Goal: Task Accomplishment & Management: Manage account settings

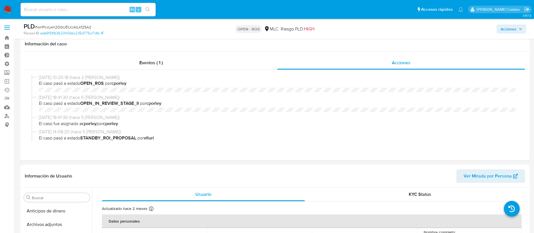
select select "10"
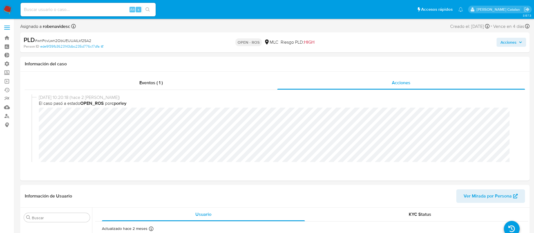
click at [507, 42] on span "Acciones" at bounding box center [508, 42] width 16 height 9
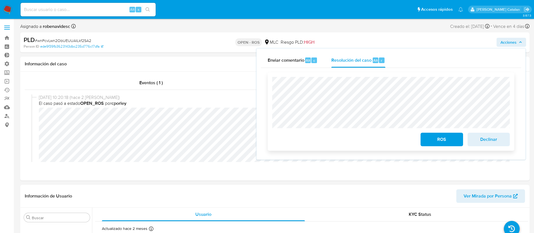
click at [270, 98] on div "ROS Declinar" at bounding box center [391, 111] width 246 height 78
click at [495, 141] on span "Declinar" at bounding box center [489, 139] width 28 height 12
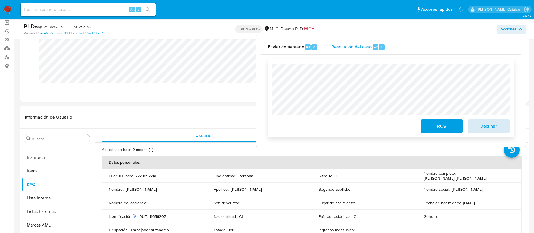
scroll to position [59, 0]
click at [486, 128] on span "Declinar" at bounding box center [489, 126] width 28 height 12
click at [246, 38] on div "PLD # wnPcvLwn2ObUEUUAILkf2SA2 Person ID ede9f39fb3623143dbc235d776c17dfa OPEN …" at bounding box center [274, 29] width 509 height 20
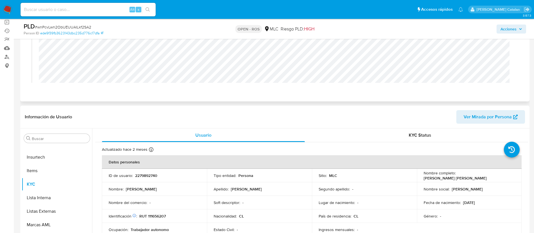
scroll to position [0, 0]
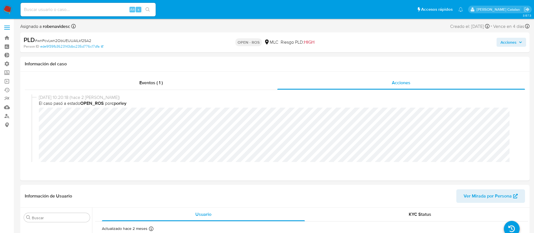
click at [506, 42] on span "Acciones" at bounding box center [508, 42] width 16 height 9
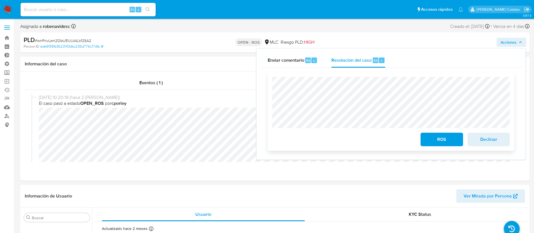
click at [274, 73] on div "ROS Declinar" at bounding box center [391, 111] width 246 height 78
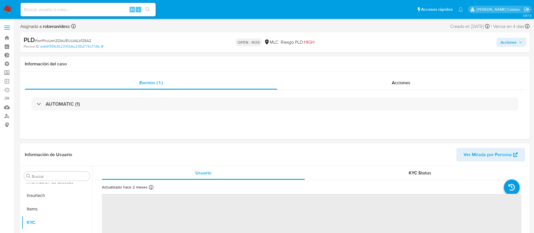
scroll to position [238, 0]
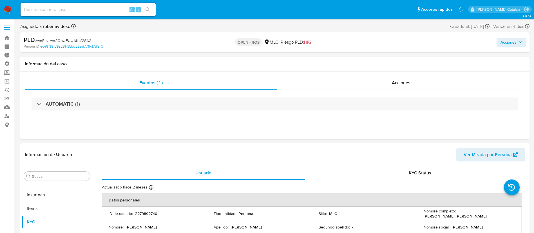
select select "10"
click at [387, 87] on div "Acciones" at bounding box center [401, 83] width 248 height 14
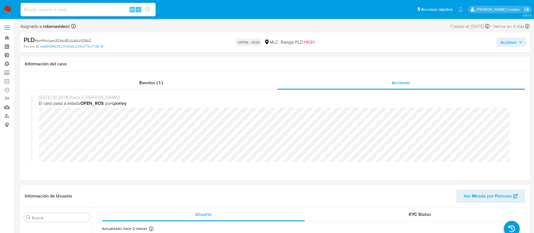
click at [509, 41] on span "Acciones" at bounding box center [508, 42] width 16 height 9
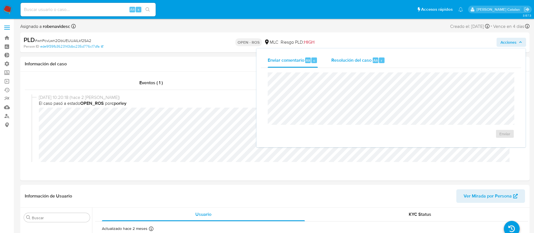
click at [347, 64] on div "Resolución del caso Alt r" at bounding box center [358, 60] width 54 height 15
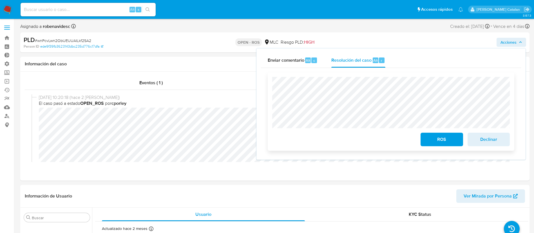
click at [491, 137] on span "Declinar" at bounding box center [489, 139] width 28 height 12
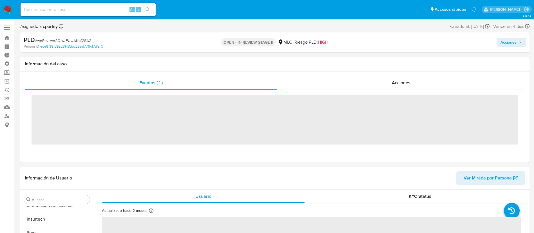
scroll to position [238, 0]
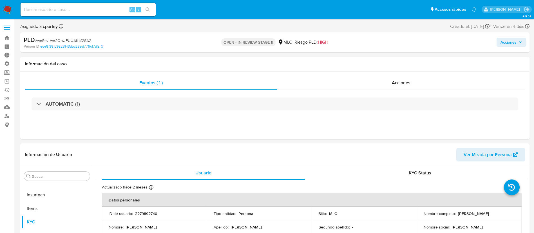
select select "10"
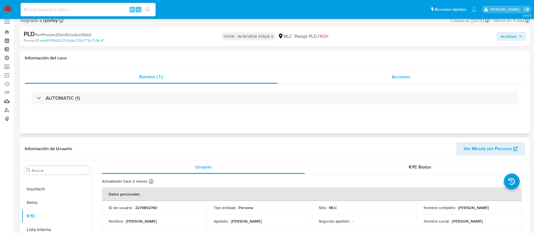
scroll to position [0, 0]
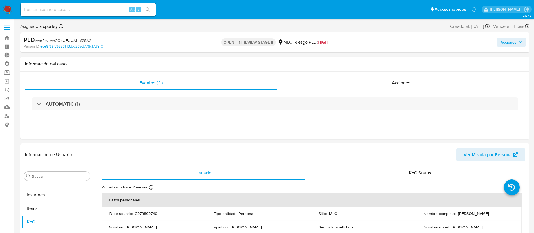
click at [512, 39] on span "Acciones" at bounding box center [508, 42] width 16 height 9
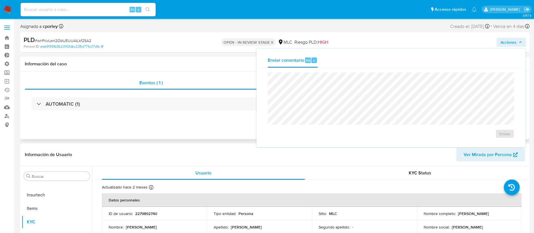
click at [196, 130] on div "Eventos ( 1 ) Acciones AUTOMATIC (1)" at bounding box center [274, 105] width 509 height 68
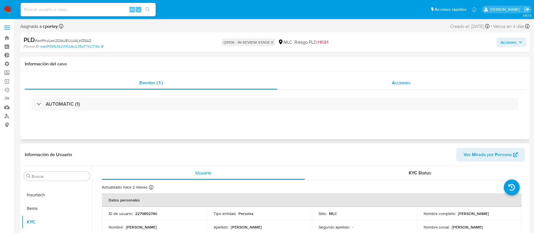
click at [404, 79] on span "Acciones" at bounding box center [401, 82] width 19 height 6
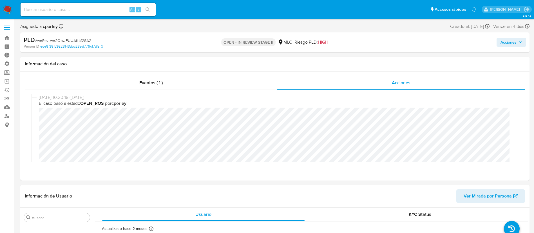
click at [509, 46] on span "Acciones" at bounding box center [508, 42] width 16 height 9
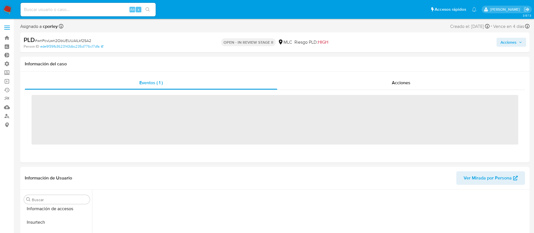
scroll to position [238, 0]
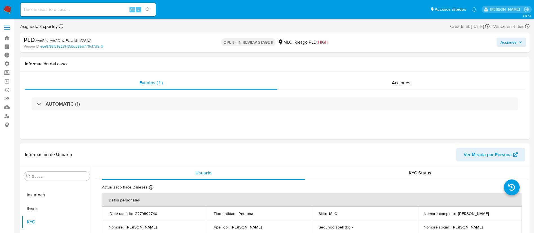
select select "10"
click at [405, 80] on span "Acciones" at bounding box center [401, 82] width 19 height 6
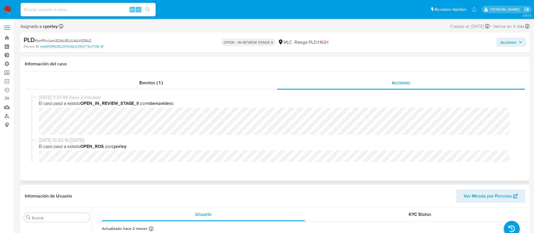
click at [406, 102] on span "El caso pasó a estado OPEN_IN_REVIEW_STAGE_II por robenavidesc" at bounding box center [277, 103] width 477 height 6
